Goal: Find specific page/section: Find specific page/section

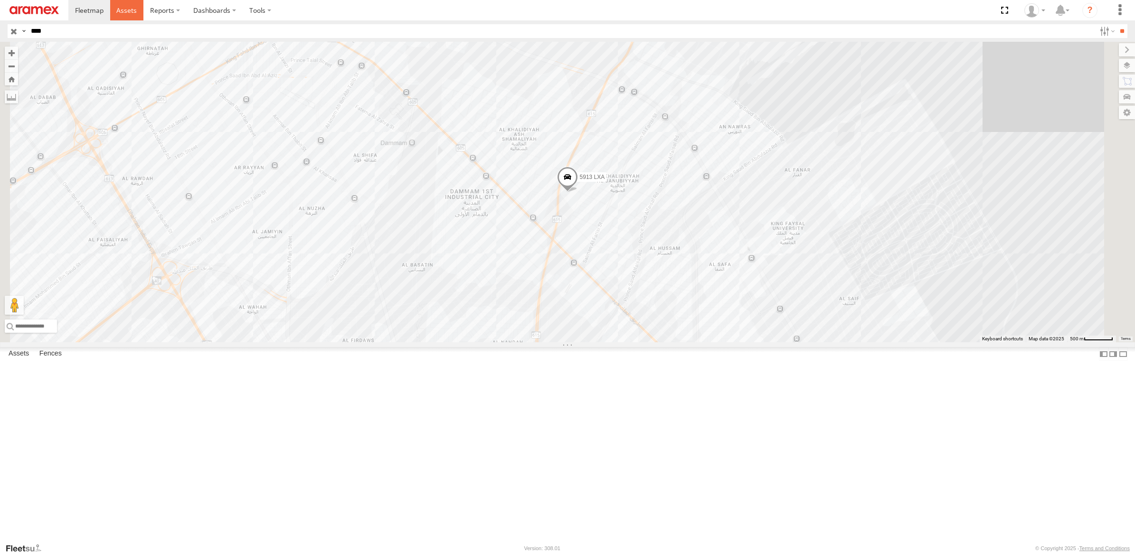
click at [141, 16] on link at bounding box center [127, 10] width 34 height 20
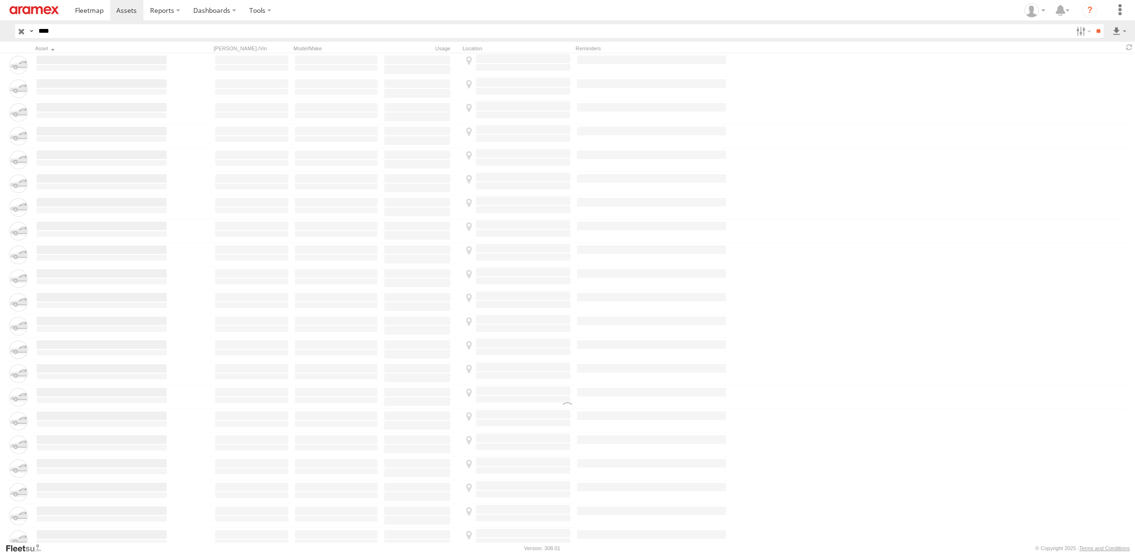
type input "****"
click at [1093, 24] on input "**" at bounding box center [1098, 31] width 11 height 14
